Goal: Obtain resource: Obtain resource

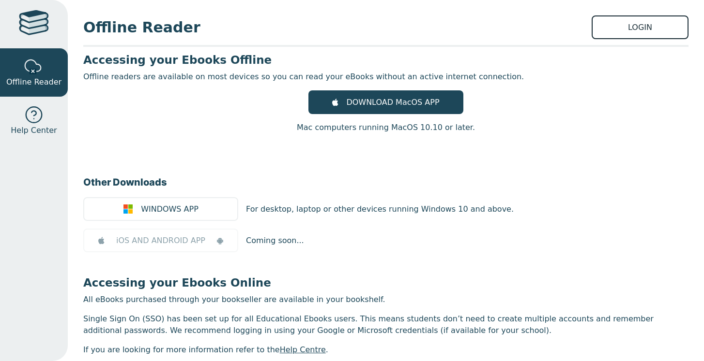
click at [624, 26] on link "LOGIN" at bounding box center [639, 27] width 97 height 24
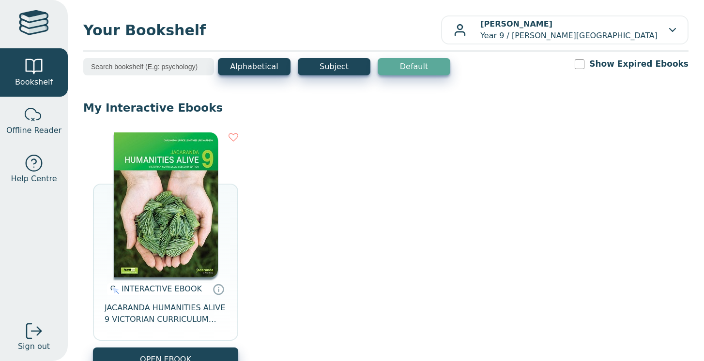
scroll to position [55, 0]
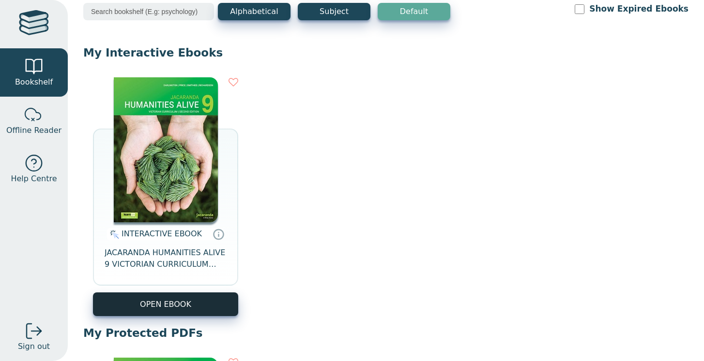
click at [169, 308] on button "OPEN EBOOK" at bounding box center [165, 305] width 145 height 24
